Goal: Information Seeking & Learning: Learn about a topic

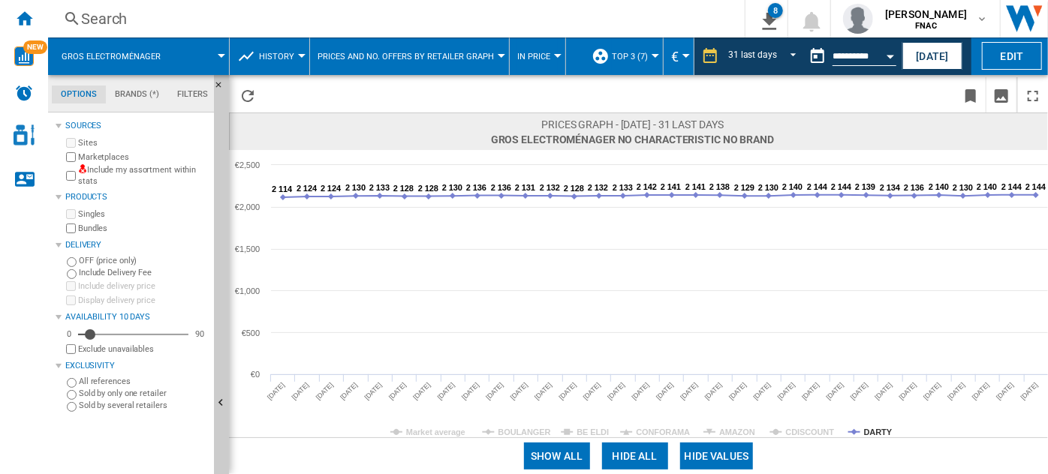
click at [530, 56] on span "In price" at bounding box center [533, 57] width 33 height 10
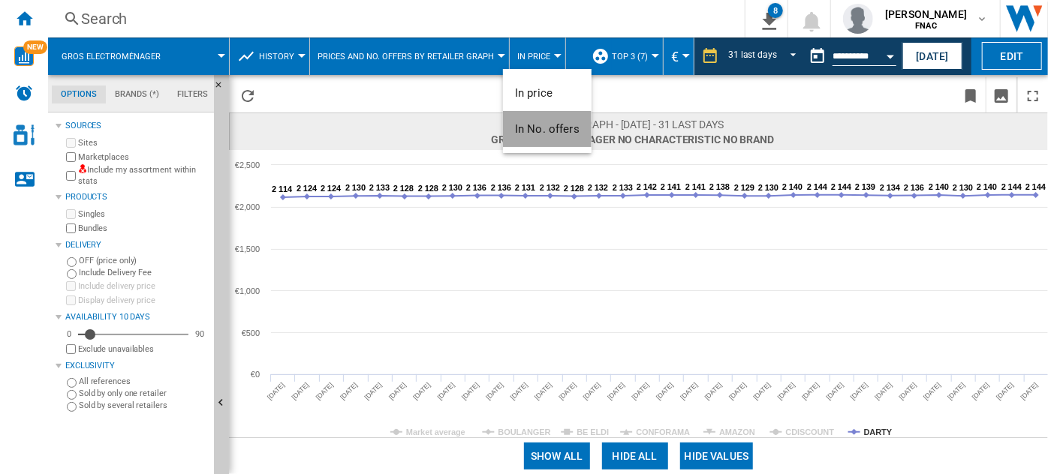
click at [542, 132] on span "In No. offers" at bounding box center [547, 129] width 65 height 14
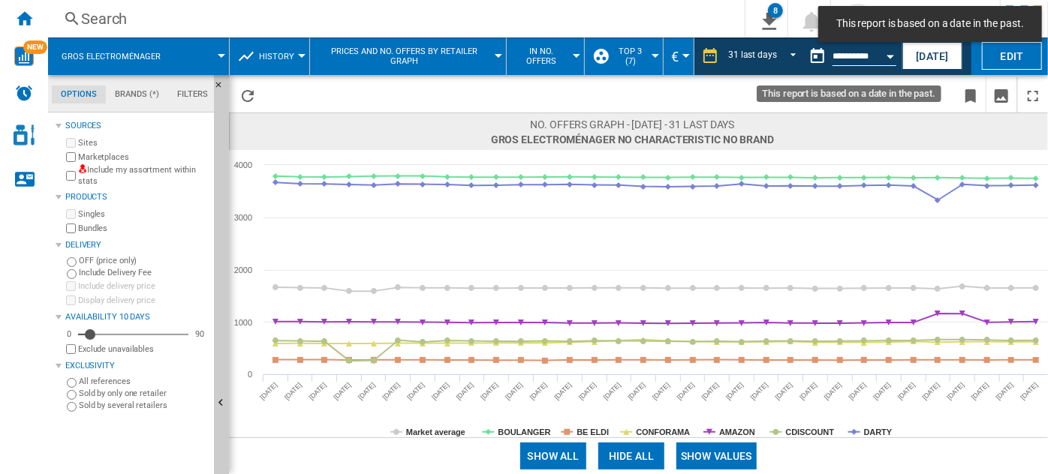
click at [892, 57] on button "Open calendar" at bounding box center [890, 54] width 27 height 27
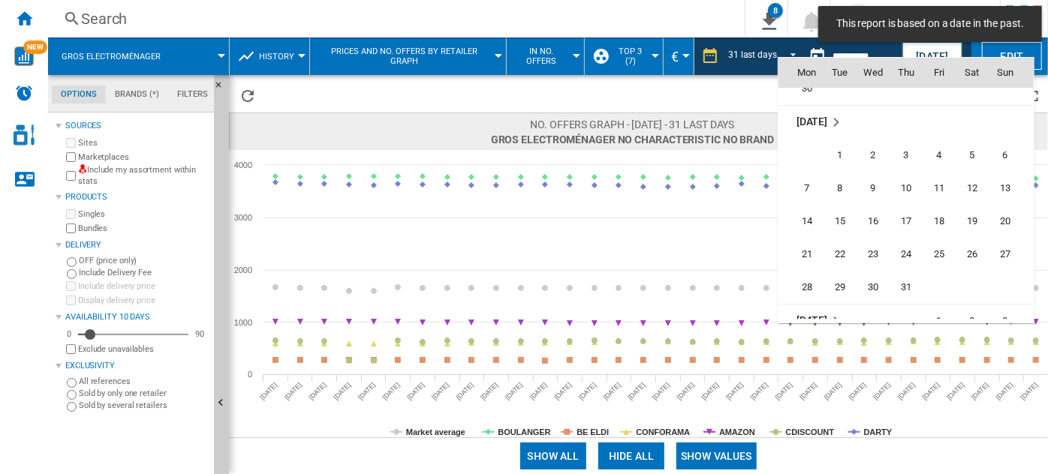
scroll to position [6542, 0]
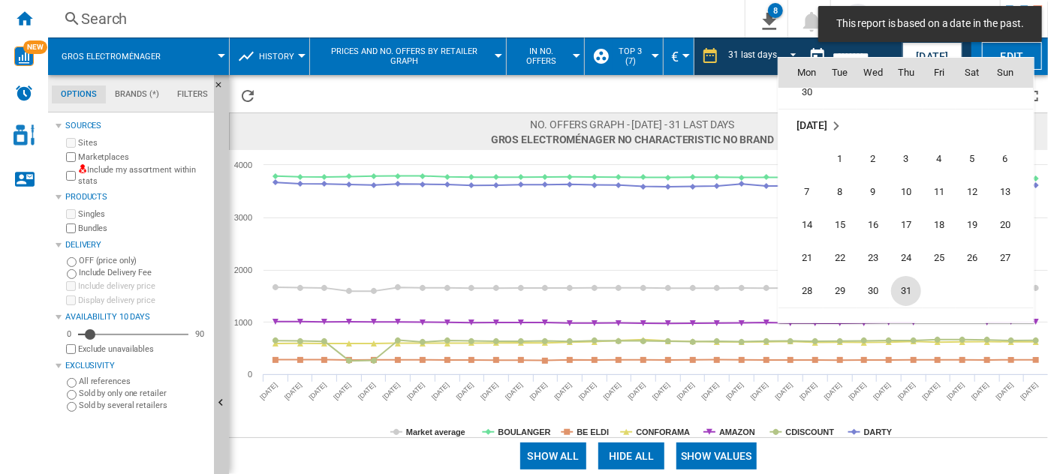
click at [898, 297] on span "31" at bounding box center [906, 291] width 30 height 30
type input "**********"
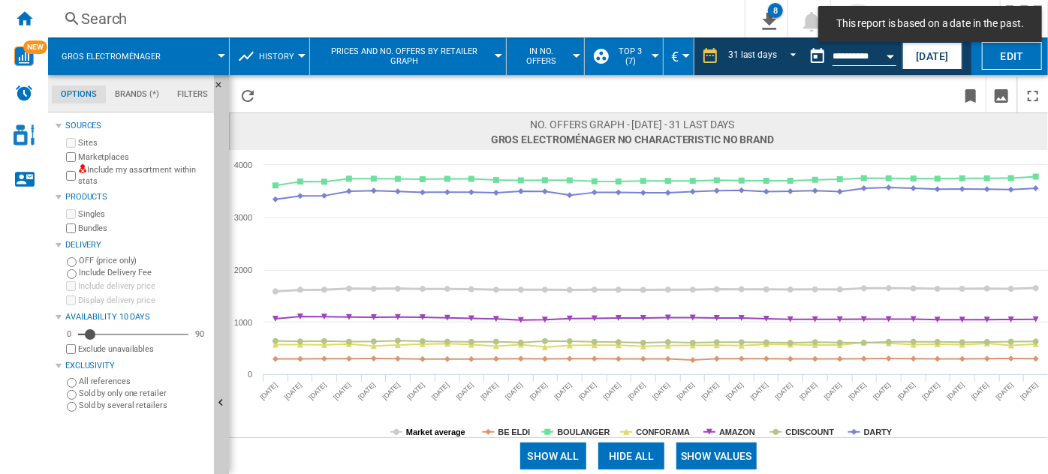
click at [422, 430] on tspan "Market average" at bounding box center [435, 432] width 59 height 9
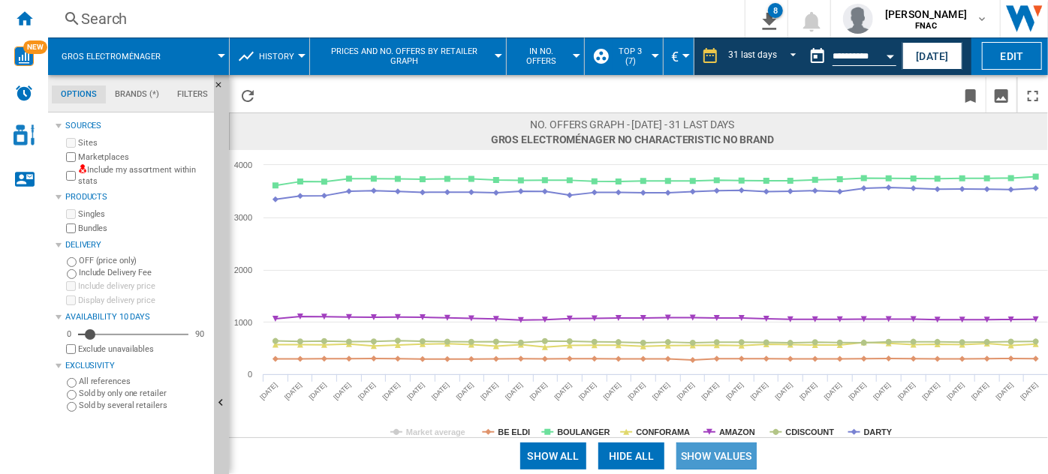
click at [721, 456] on button "Show values" at bounding box center [716, 456] width 80 height 27
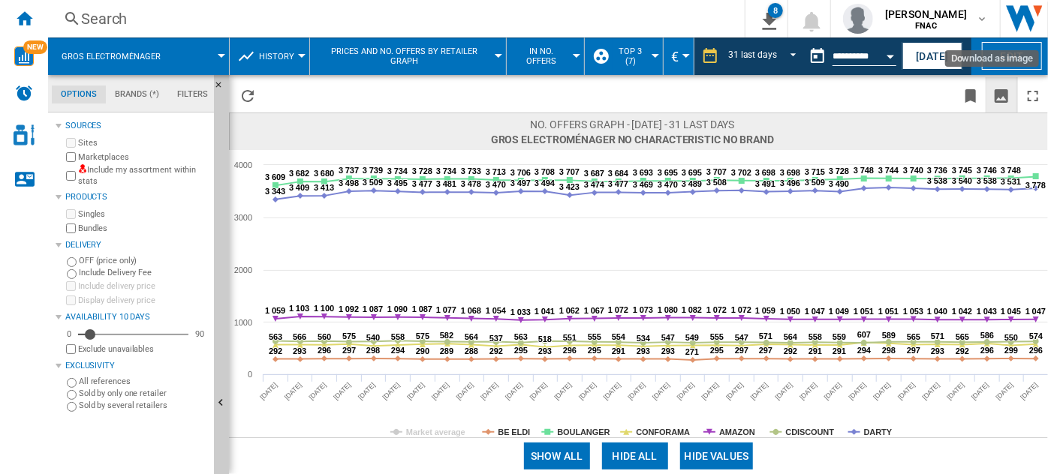
click at [1000, 95] on ng-md-icon "Download as image" at bounding box center [1001, 96] width 18 height 18
click at [887, 50] on button "Open calendar" at bounding box center [890, 54] width 27 height 27
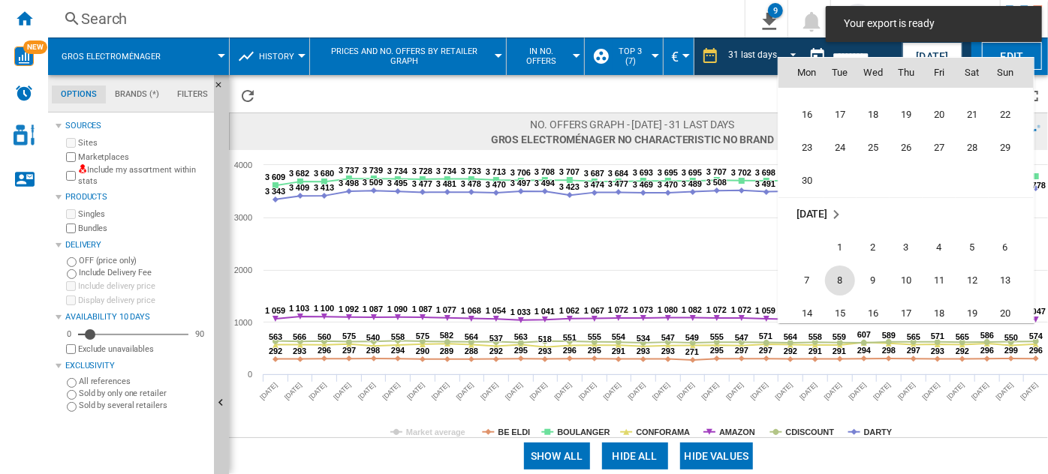
scroll to position [6447, 0]
click at [814, 185] on span "30" at bounding box center [807, 187] width 30 height 30
type input "**********"
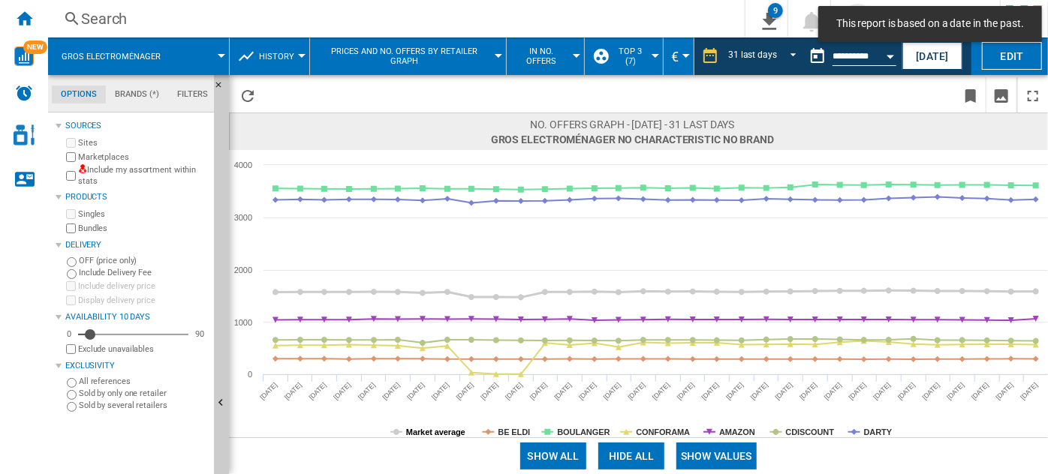
click at [444, 433] on tspan "Market average" at bounding box center [435, 432] width 59 height 9
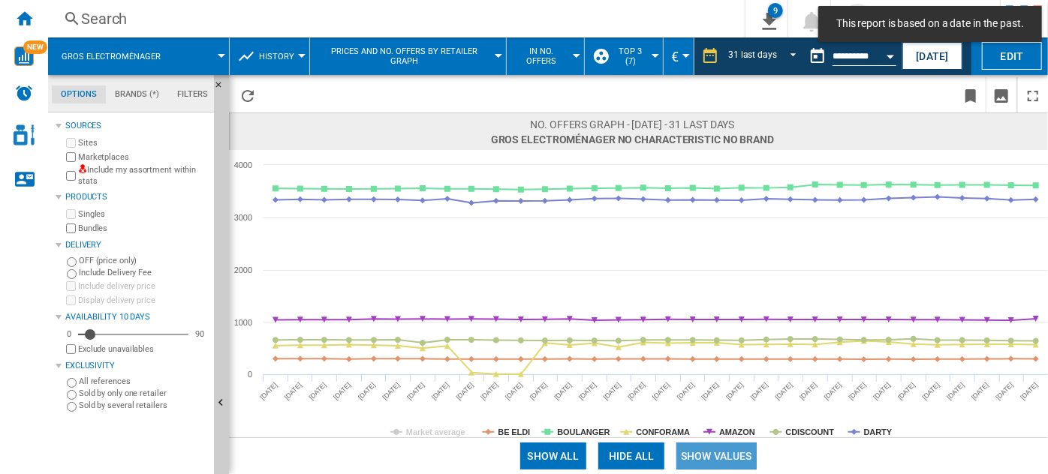
click at [730, 456] on button "Show values" at bounding box center [716, 456] width 80 height 27
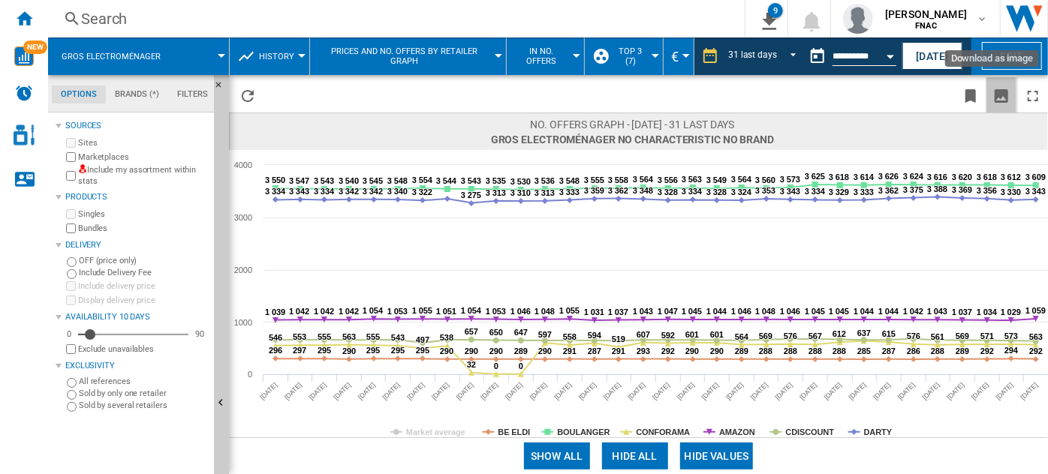
click at [998, 101] on ng-md-icon "Download as image" at bounding box center [1001, 96] width 18 height 18
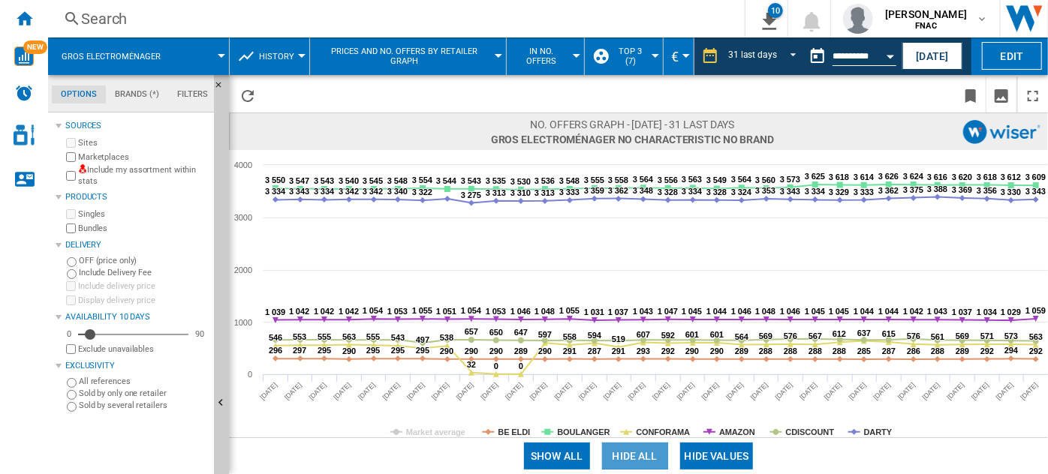
click at [642, 450] on button "Hide all" at bounding box center [635, 456] width 66 height 27
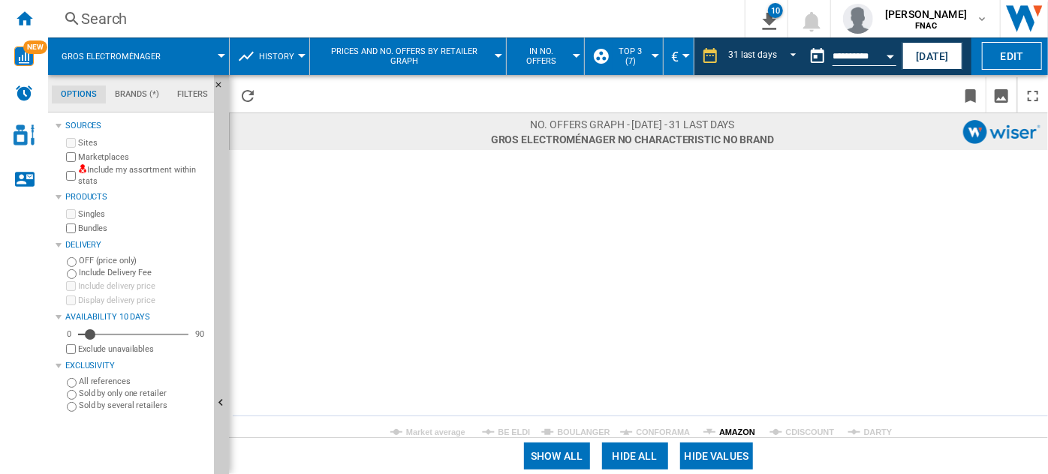
click at [741, 432] on tspan "AMAZON" at bounding box center [737, 432] width 36 height 9
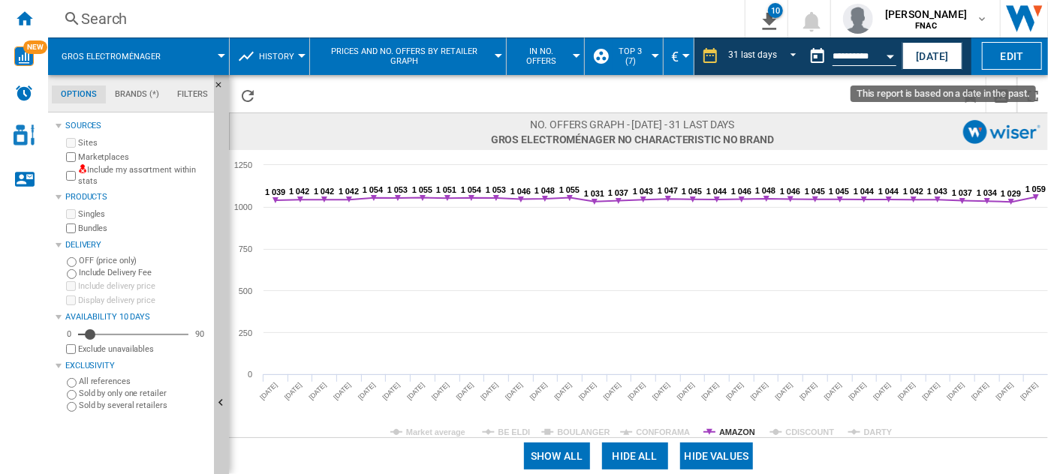
click at [890, 55] on div "Open calendar" at bounding box center [890, 57] width 8 height 4
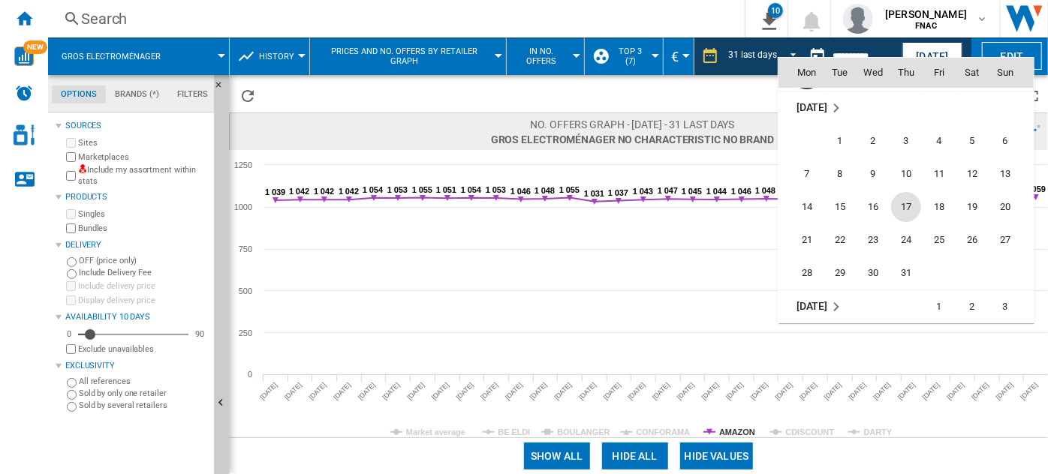
scroll to position [6561, 0]
click at [964, 238] on span "26" at bounding box center [972, 239] width 30 height 30
type input "**********"
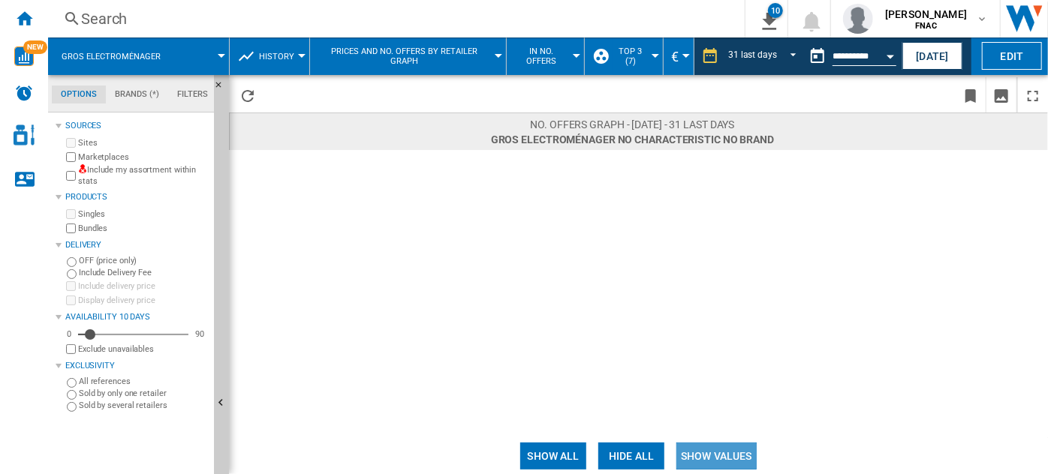
click at [708, 459] on button "Show values" at bounding box center [716, 456] width 80 height 27
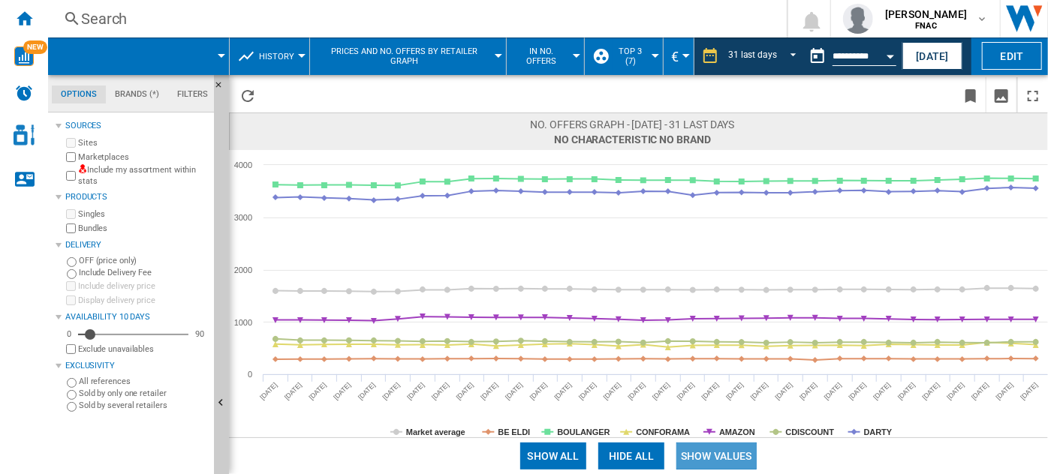
click at [719, 456] on button "Show values" at bounding box center [716, 456] width 80 height 27
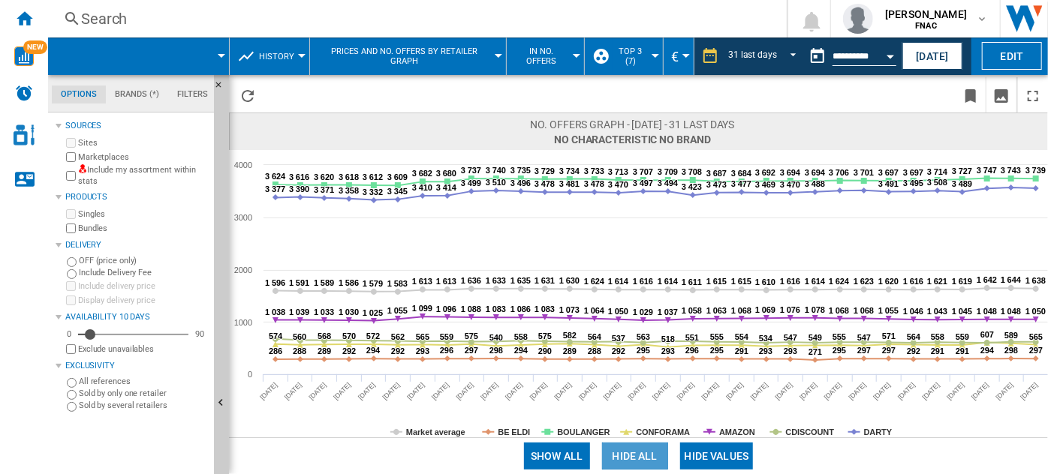
click at [642, 460] on button "Hide all" at bounding box center [635, 456] width 66 height 27
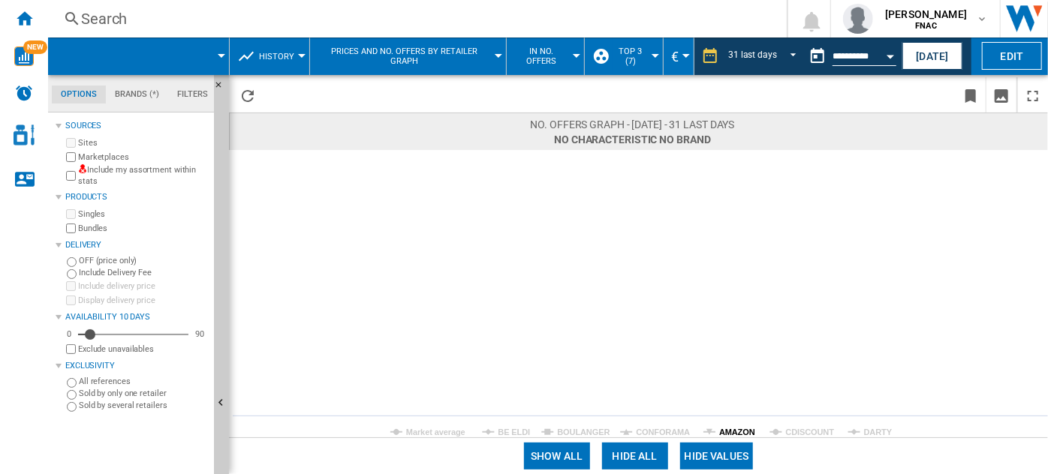
click at [737, 432] on tspan "AMAZON" at bounding box center [737, 432] width 36 height 9
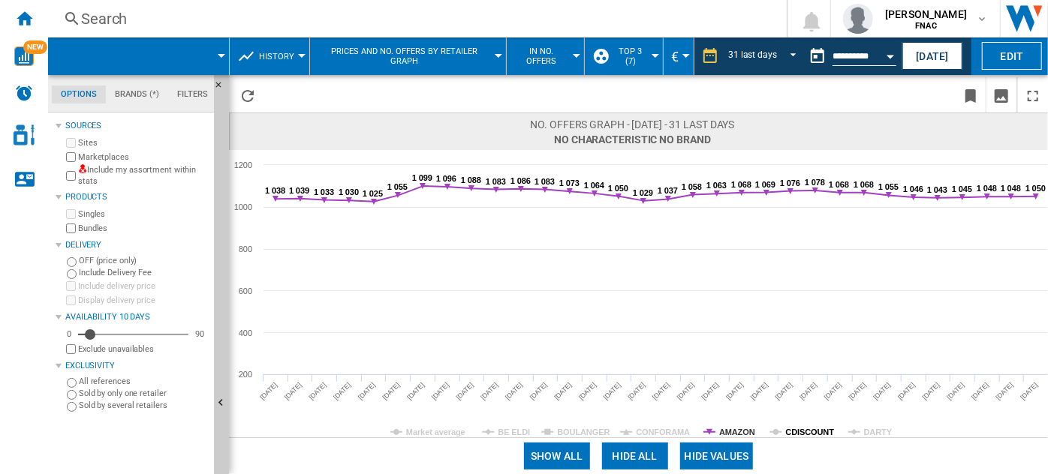
click at [801, 433] on tspan "CDISCOUNT" at bounding box center [810, 432] width 49 height 9
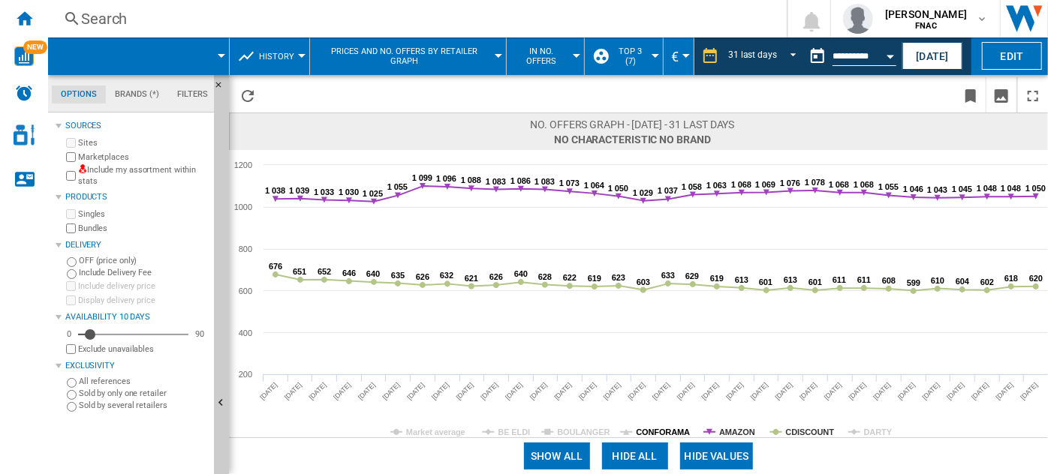
click at [659, 431] on tspan "CONFORAMA" at bounding box center [663, 432] width 54 height 9
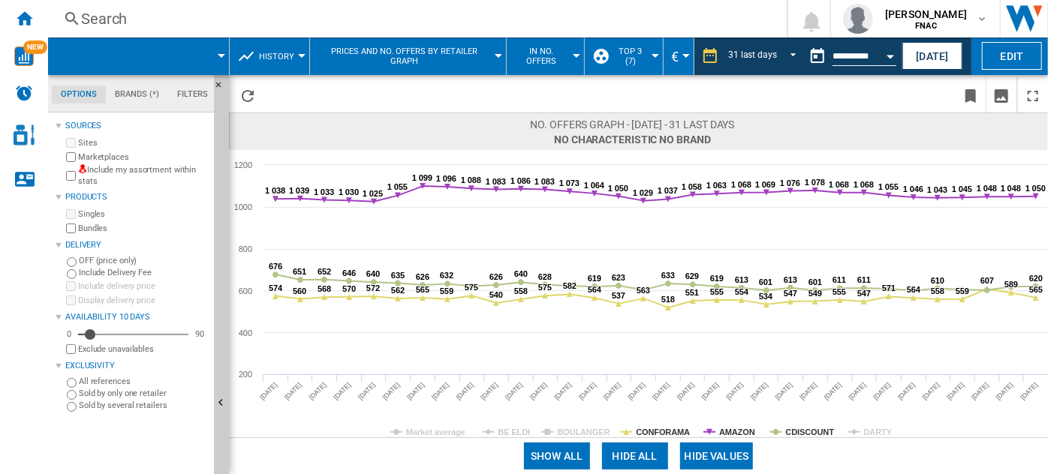
click at [659, 431] on tspan "CONFORAMA" at bounding box center [663, 432] width 54 height 9
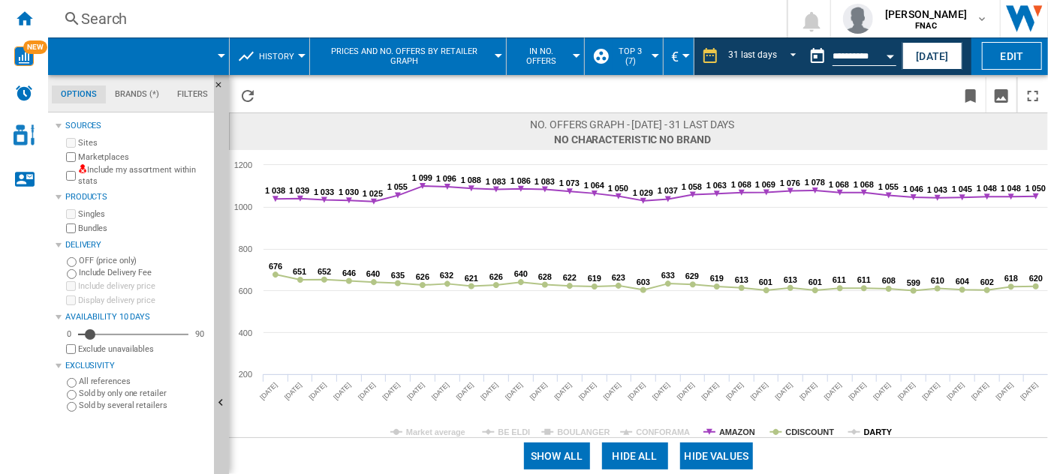
click at [868, 430] on tspan "DARTY" at bounding box center [878, 432] width 29 height 9
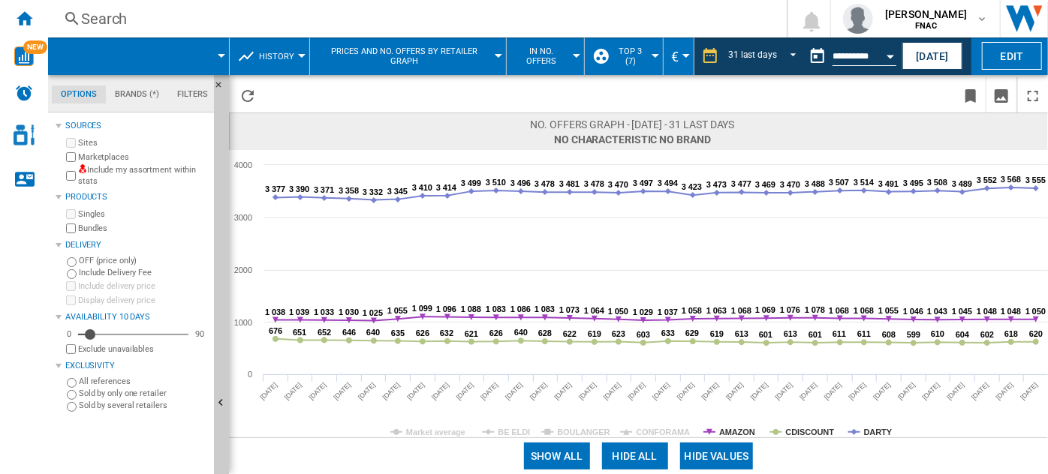
click at [868, 430] on tspan "DARTY" at bounding box center [878, 432] width 29 height 9
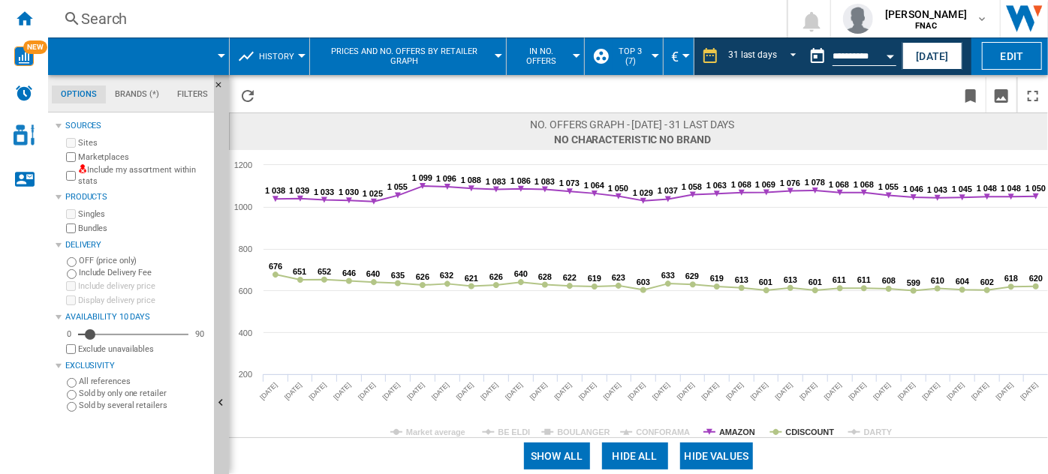
click at [883, 442] on span at bounding box center [903, 456] width 289 height 36
click at [538, 45] on button "In No. offers" at bounding box center [545, 57] width 63 height 38
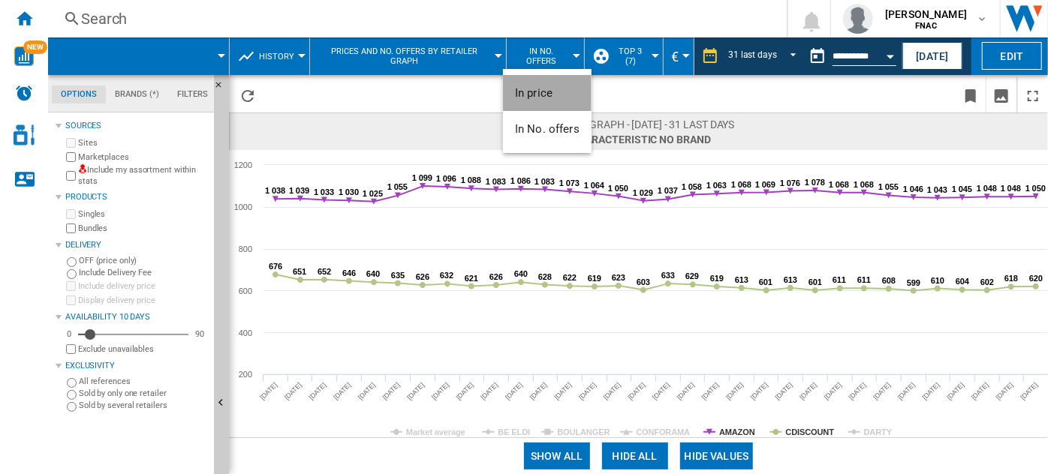
click at [543, 103] on button "In price" at bounding box center [547, 93] width 89 height 36
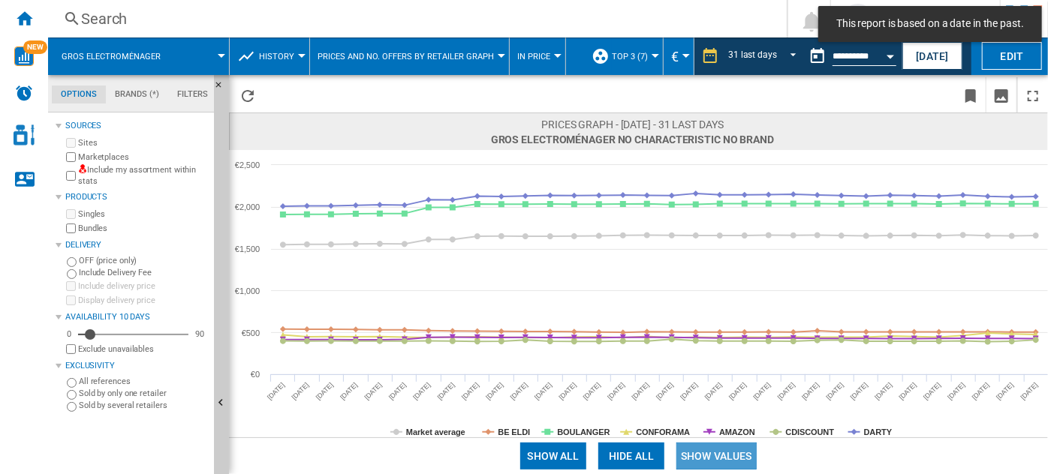
click at [719, 456] on button "Show values" at bounding box center [716, 456] width 80 height 27
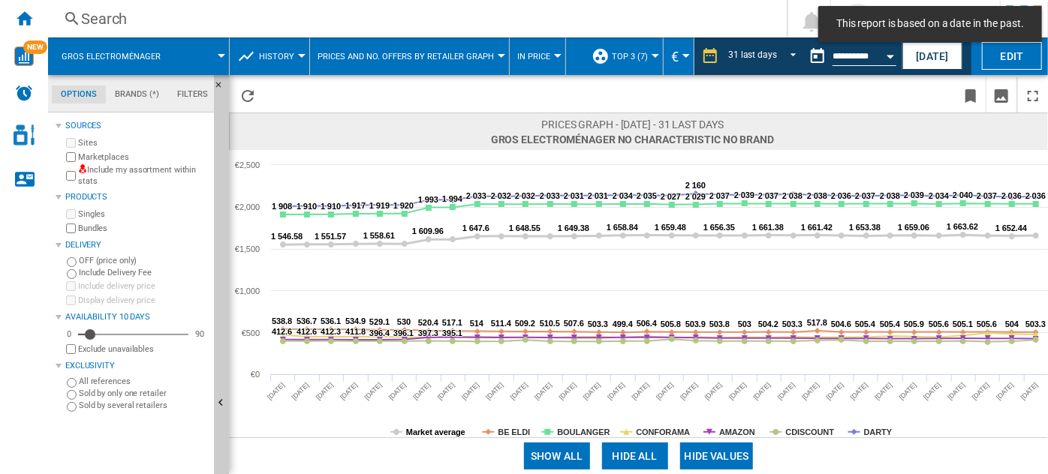
click at [448, 433] on tspan "Market average" at bounding box center [435, 432] width 59 height 9
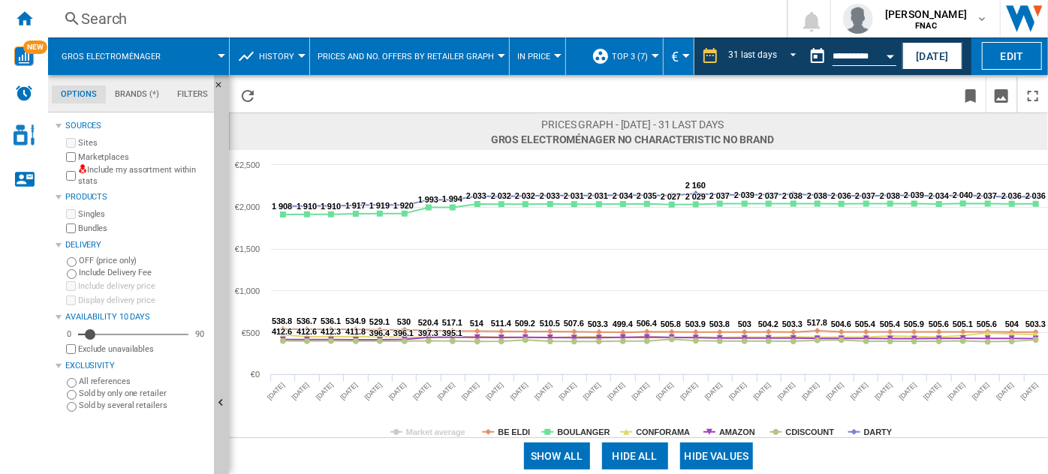
click at [626, 453] on button "Hide all" at bounding box center [635, 456] width 66 height 27
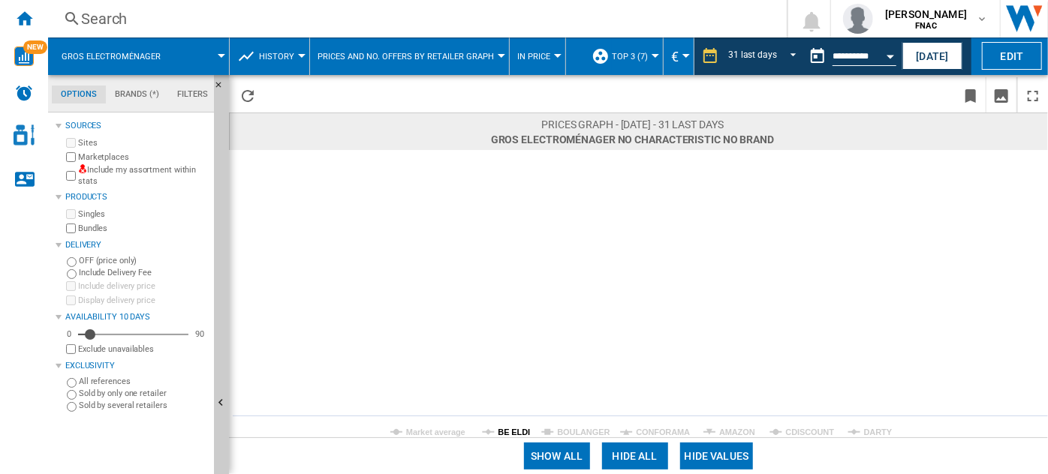
click at [506, 428] on tspan "BE ELDI" at bounding box center [514, 432] width 32 height 9
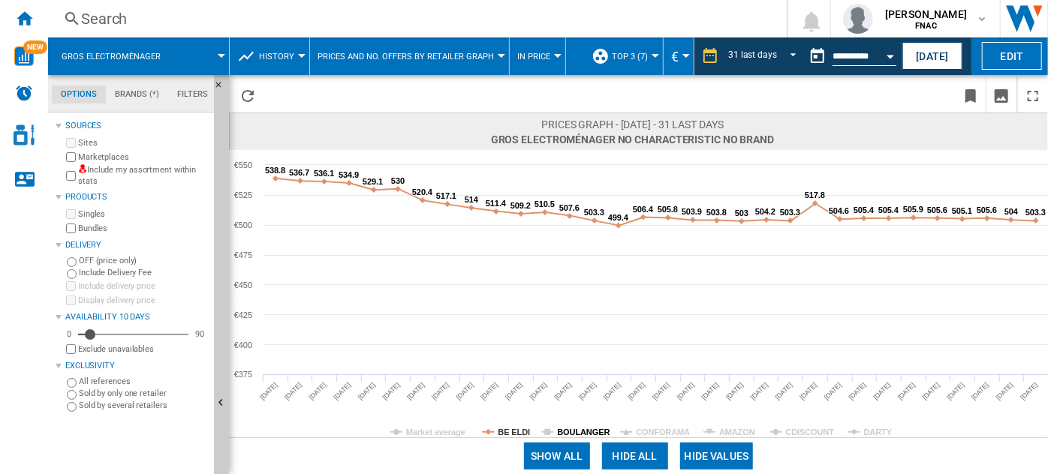
click at [565, 432] on tspan "BOULANGER" at bounding box center [583, 432] width 53 height 9
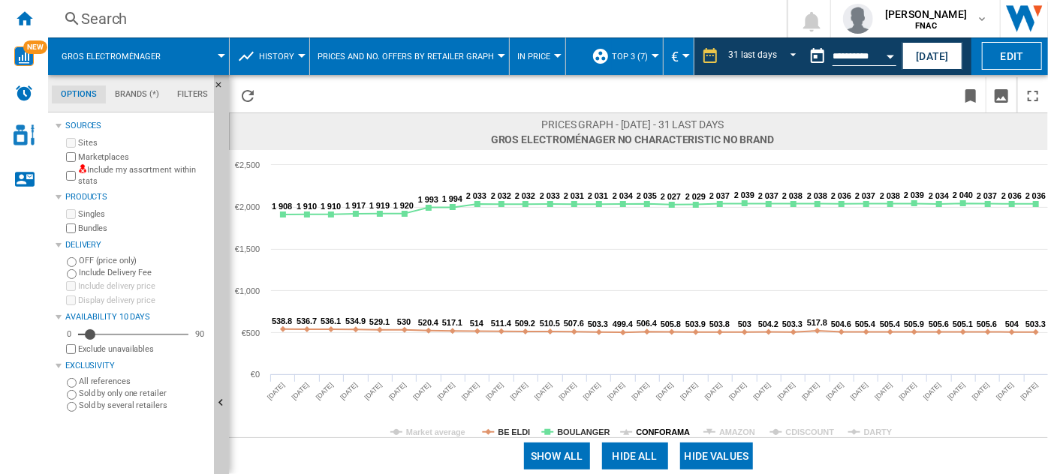
click at [645, 428] on tspan "CONFORAMA" at bounding box center [663, 432] width 54 height 9
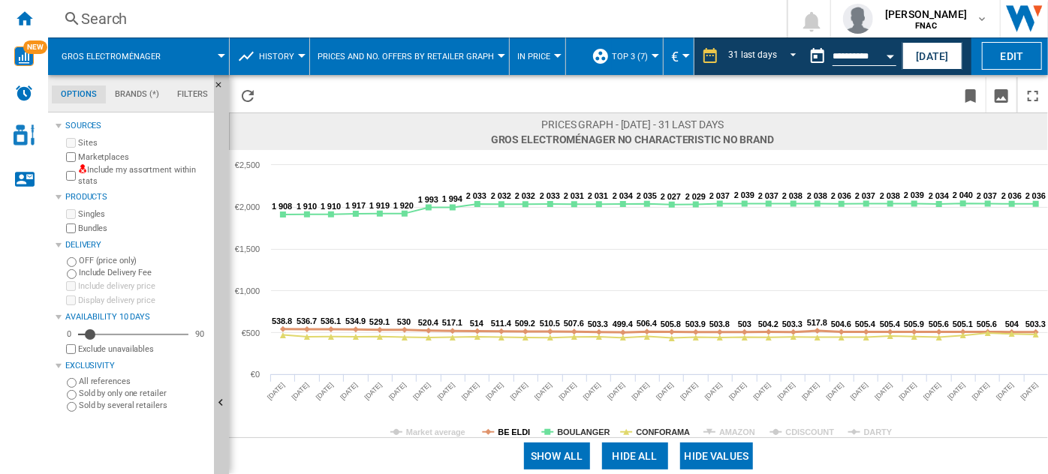
click at [518, 430] on tspan "BE ELDI" at bounding box center [514, 432] width 32 height 9
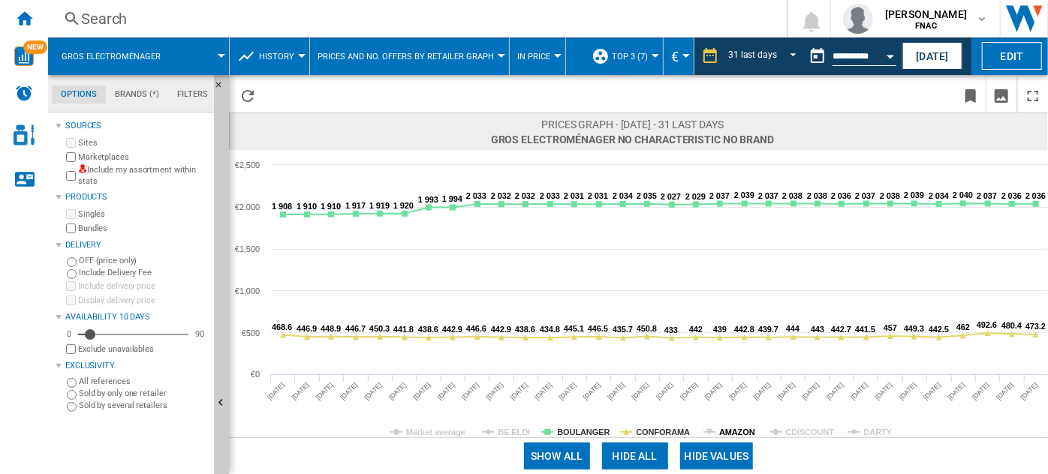
click at [736, 435] on tspan "AMAZON" at bounding box center [737, 432] width 36 height 9
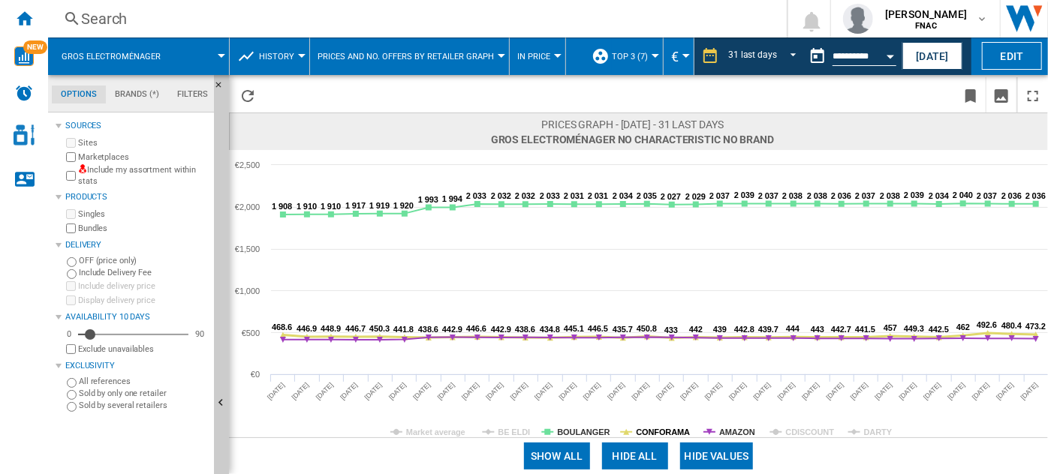
click at [664, 428] on tspan "CONFORAMA" at bounding box center [663, 432] width 54 height 9
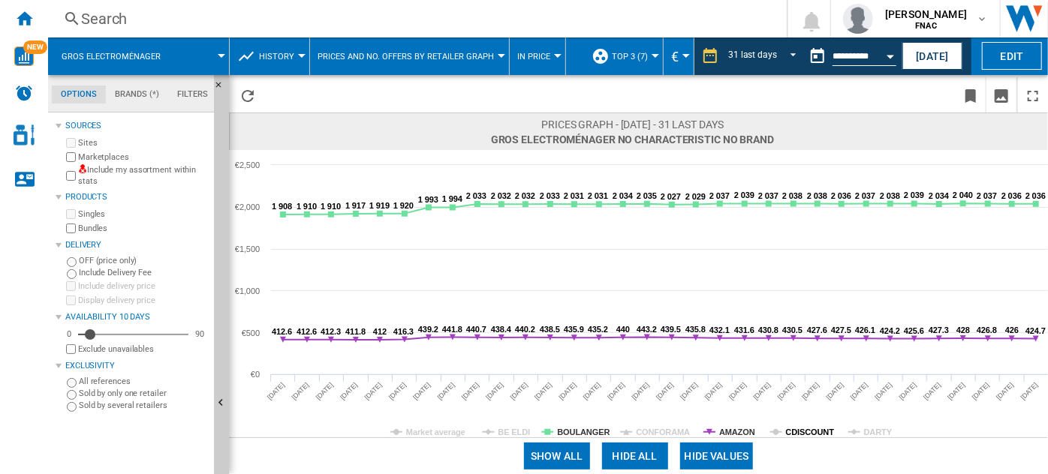
click at [808, 431] on tspan "CDISCOUNT" at bounding box center [810, 432] width 49 height 9
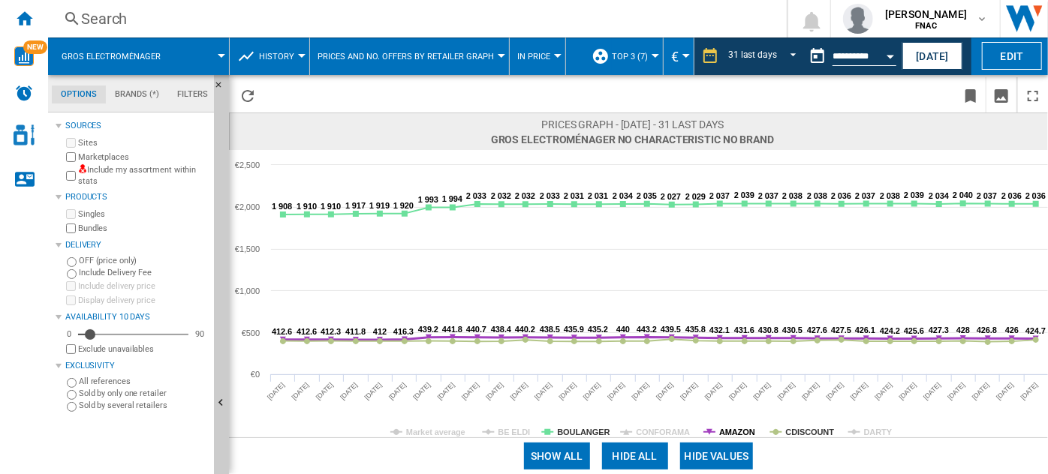
click at [726, 432] on tspan "AMAZON" at bounding box center [737, 432] width 36 height 9
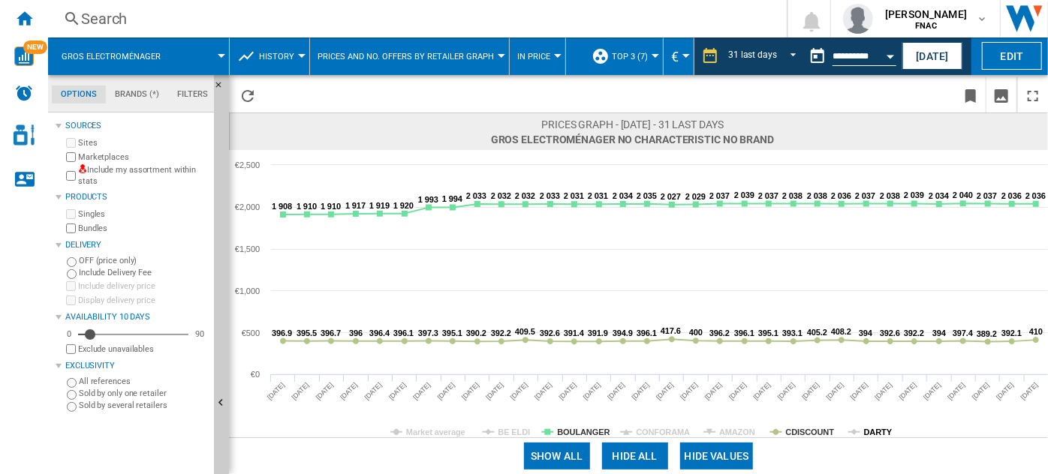
click at [871, 434] on tspan "DARTY" at bounding box center [878, 432] width 29 height 9
click at [588, 435] on tspan "BOULANGER" at bounding box center [583, 432] width 53 height 9
